Goal: Transaction & Acquisition: Subscribe to service/newsletter

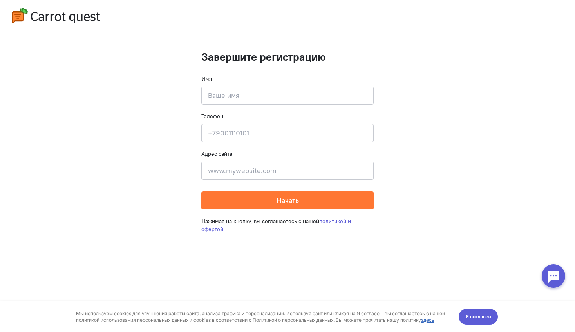
click at [481, 324] on div "Мы используем cookies для улучшения работы сайта, анализа трафика и персонализа…" at bounding box center [287, 316] width 438 height 31
click at [480, 321] on button "Я согласен" at bounding box center [477, 317] width 39 height 16
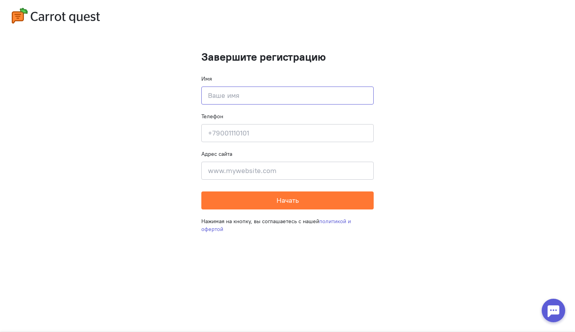
click at [260, 89] on input at bounding box center [287, 96] width 172 height 18
click at [258, 94] on input at bounding box center [287, 96] width 172 height 18
type input "[PERSON_NAME]"
click at [267, 135] on input at bounding box center [287, 133] width 172 height 18
type input "00000000000"
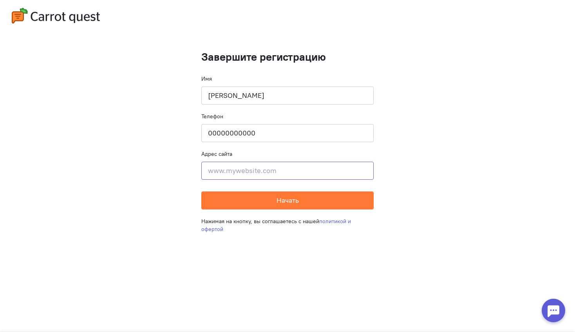
click at [269, 166] on input at bounding box center [287, 171] width 172 height 18
type input "вуфяшщ"
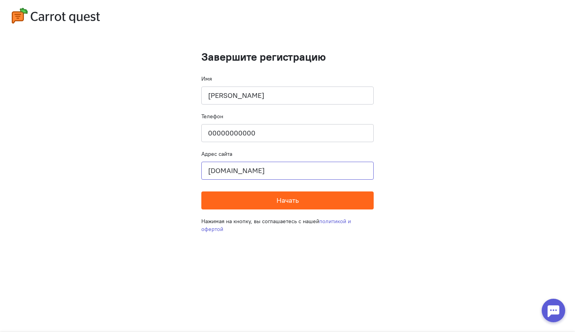
type input "[DOMAIN_NAME]"
click at [354, 200] on button "Начать" at bounding box center [287, 200] width 172 height 18
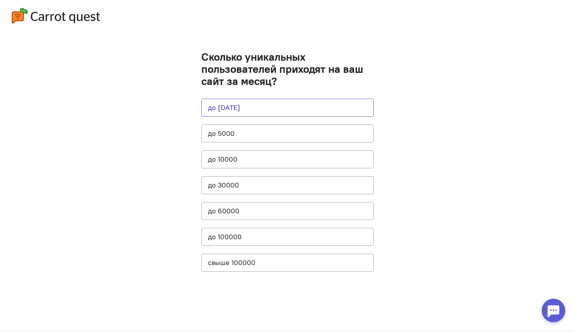
click at [240, 110] on button "до [DATE]" at bounding box center [287, 108] width 172 height 18
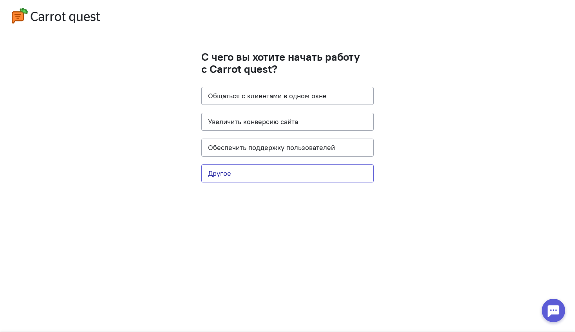
click at [238, 173] on button "Другое" at bounding box center [287, 173] width 172 height 18
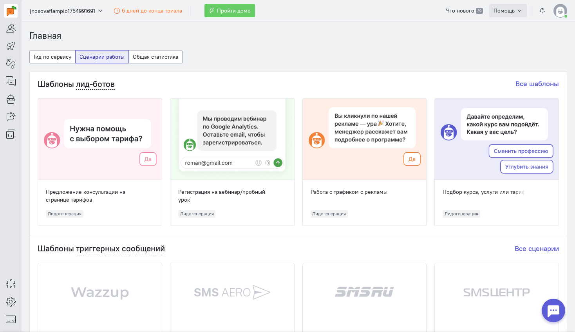
click at [508, 11] on span "Помощь" at bounding box center [503, 10] width 21 height 7
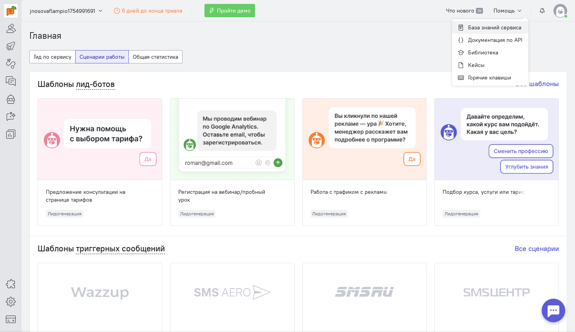
click at [509, 25] on span "База знаний сервиса" at bounding box center [494, 27] width 53 height 7
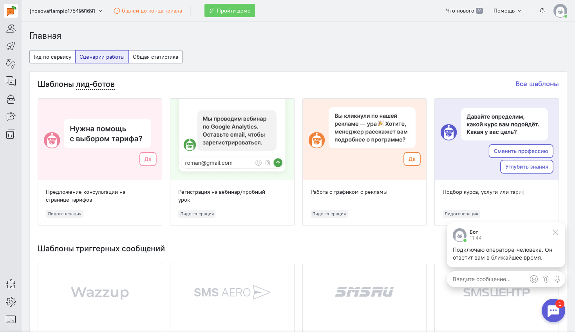
click at [554, 314] on div at bounding box center [552, 310] width 23 height 23
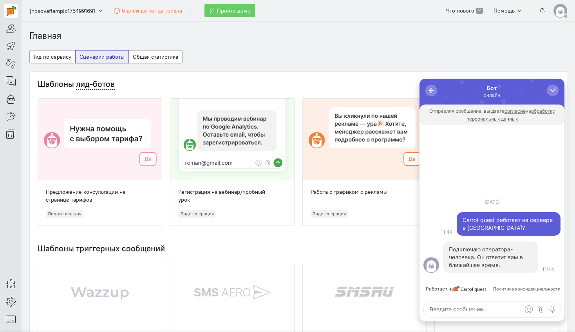
click at [432, 61] on cq-dashboard-select-dashboard-type-feature "Гид по сервису Сценарии работы Общая статистика" at bounding box center [297, 60] width 537 height 21
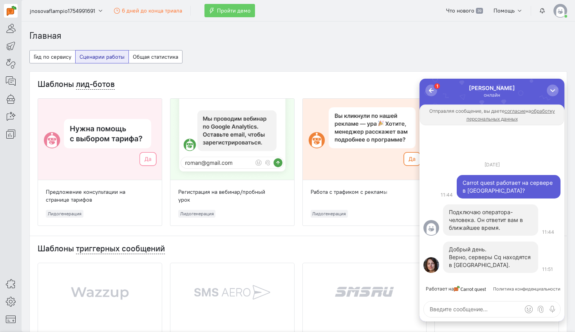
click at [470, 308] on textarea at bounding box center [492, 309] width 136 height 16
type textarea "спасибо"
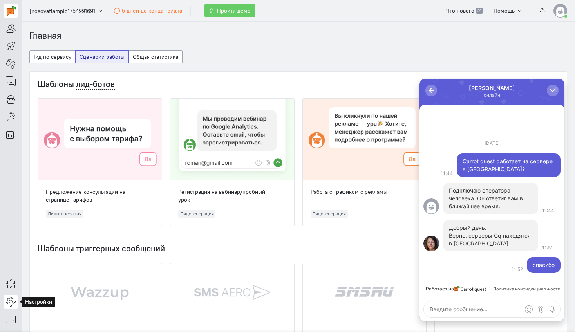
click at [9, 295] on link at bounding box center [11, 302] width 14 height 14
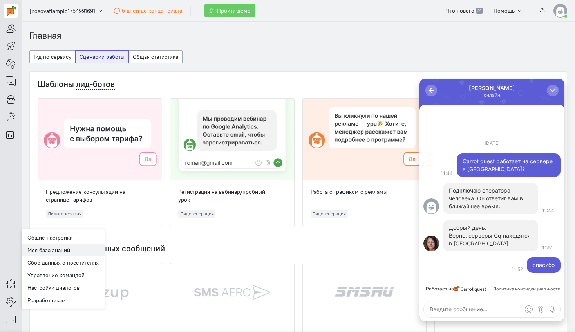
click at [69, 247] on link "Моя база знаний" at bounding box center [63, 250] width 83 height 13
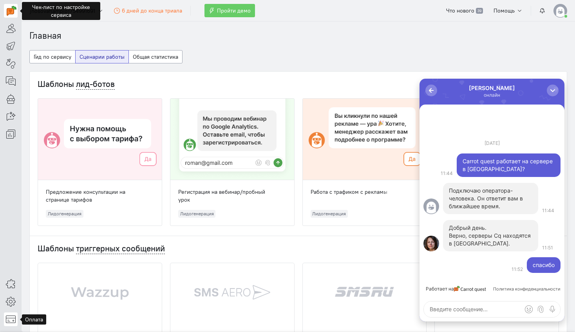
click at [11, 317] on icon at bounding box center [11, 318] width 10 height 9
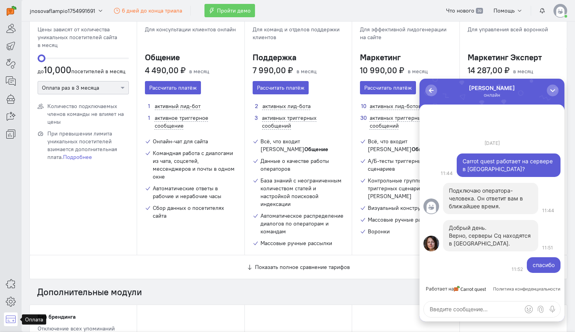
scroll to position [22, 0]
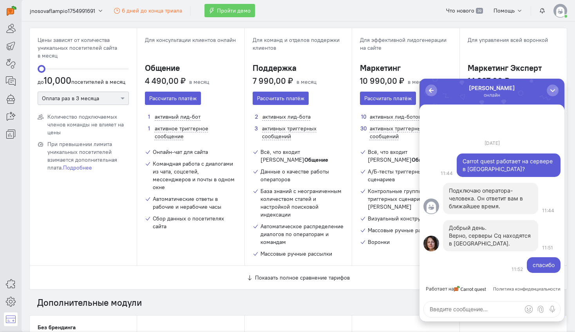
click at [276, 194] on div "База знаний с неограниченным количеством статей и настройкой поисковой индексац…" at bounding box center [301, 202] width 83 height 31
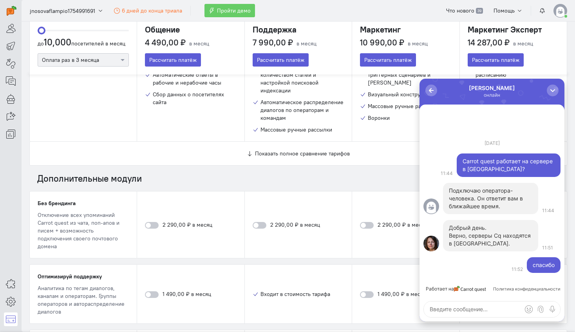
scroll to position [147, 0]
click at [256, 221] on div at bounding box center [259, 224] width 14 height 7
click at [0, 0] on input "checkbox" at bounding box center [0, 0] width 0 height 0
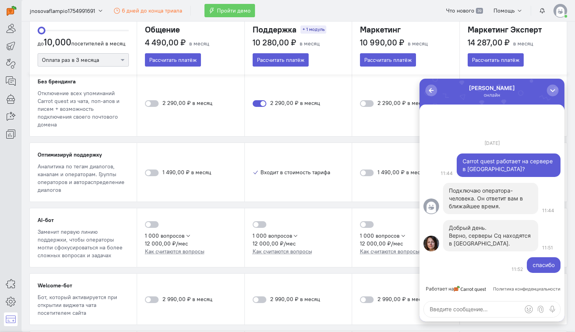
scroll to position [275, 0]
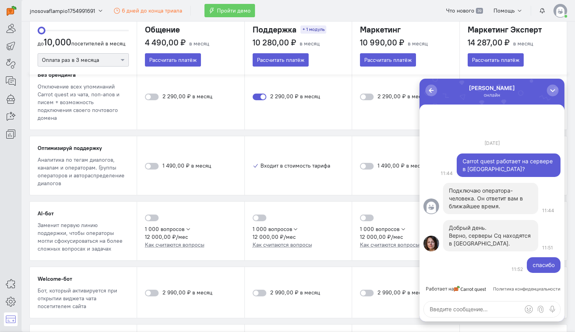
click at [258, 215] on div at bounding box center [259, 218] width 14 height 7
click at [0, 0] on input "checkbox" at bounding box center [0, 0] width 0 height 0
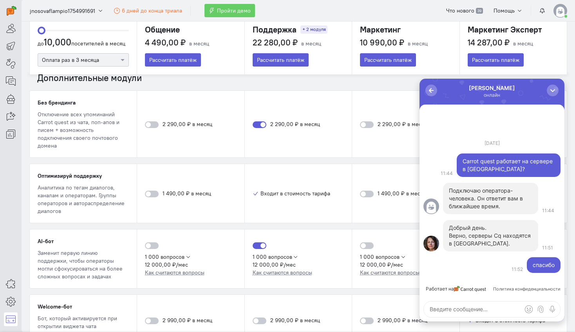
scroll to position [241, 0]
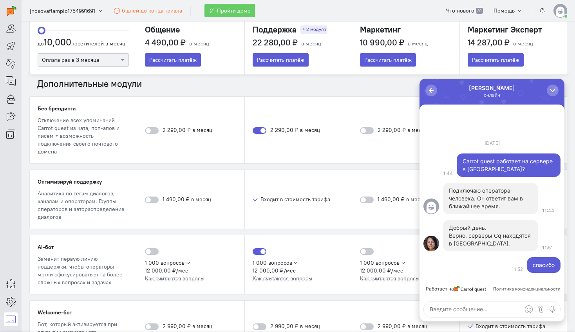
click at [258, 248] on div at bounding box center [259, 251] width 14 height 7
click at [0, 0] on input "checkbox" at bounding box center [0, 0] width 0 height 0
click at [257, 127] on div at bounding box center [259, 130] width 14 height 7
click at [0, 0] on input "checkbox" at bounding box center [0, 0] width 0 height 0
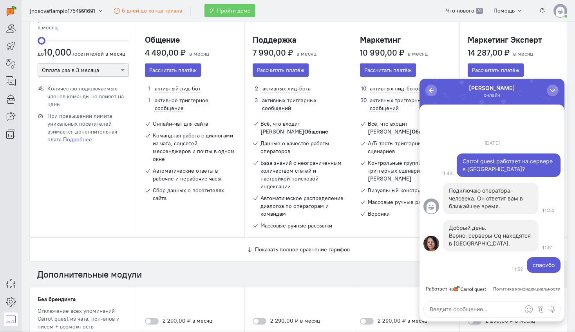
scroll to position [52, 0]
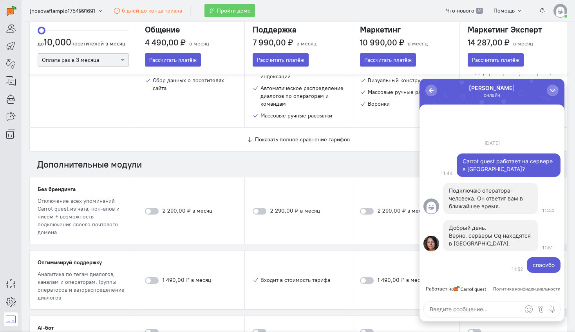
click at [149, 208] on div at bounding box center [152, 211] width 14 height 7
click at [0, 0] on input "checkbox" at bounding box center [0, 0] width 0 height 0
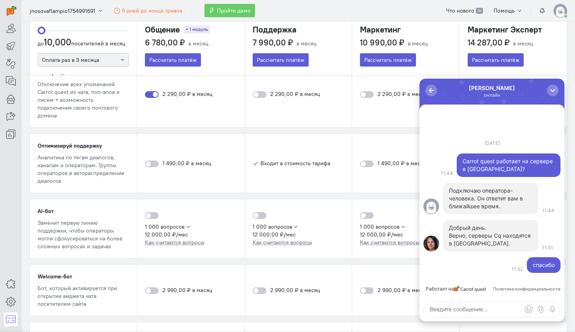
scroll to position [282, 0]
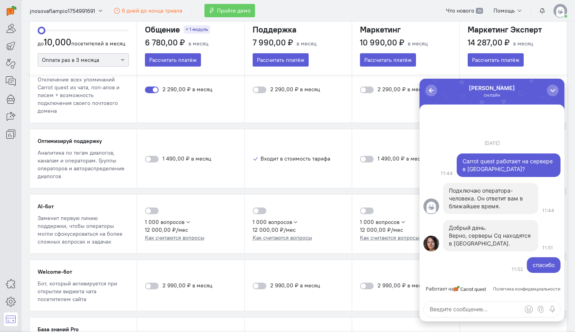
click at [149, 207] on div at bounding box center [152, 210] width 14 height 7
click at [0, 0] on input "checkbox" at bounding box center [0, 0] width 0 height 0
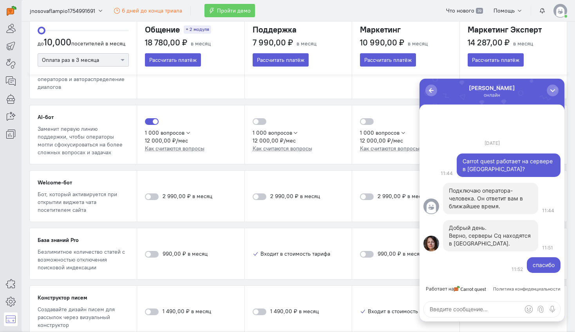
scroll to position [372, 0]
click at [151, 250] on div at bounding box center [152, 253] width 14 height 7
click at [0, 0] on input "checkbox" at bounding box center [0, 0] width 0 height 0
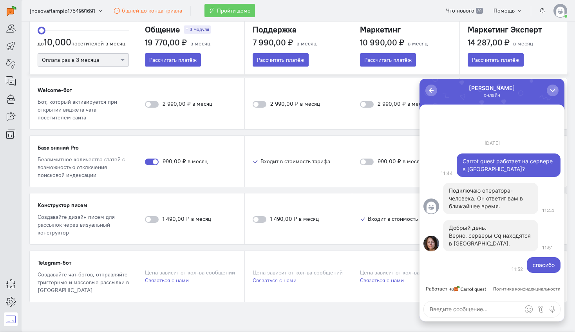
scroll to position [469, 0]
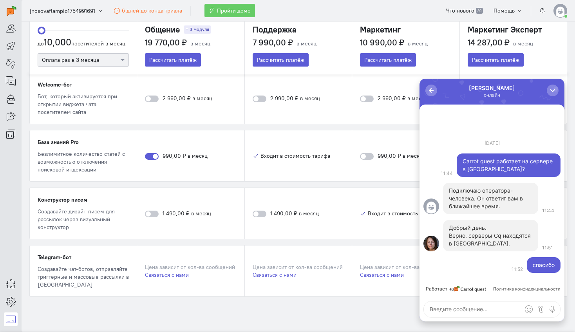
click at [150, 153] on div at bounding box center [152, 156] width 14 height 7
click at [0, 0] on input "checkbox" at bounding box center [0, 0] width 0 height 0
click at [150, 153] on div at bounding box center [152, 156] width 14 height 7
click at [0, 0] on input "checkbox" at bounding box center [0, 0] width 0 height 0
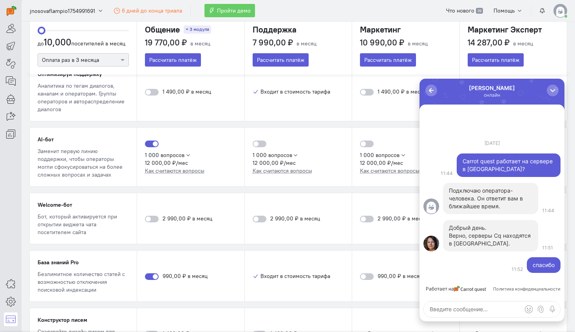
scroll to position [348, 0]
click at [149, 142] on div at bounding box center [152, 145] width 14 height 7
click at [0, 0] on input "checkbox" at bounding box center [0, 0] width 0 height 0
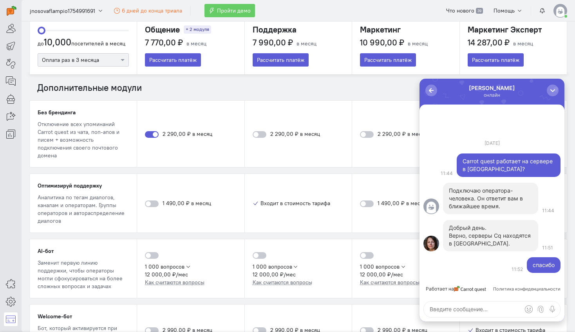
scroll to position [236, 0]
